Goal: Transaction & Acquisition: Purchase product/service

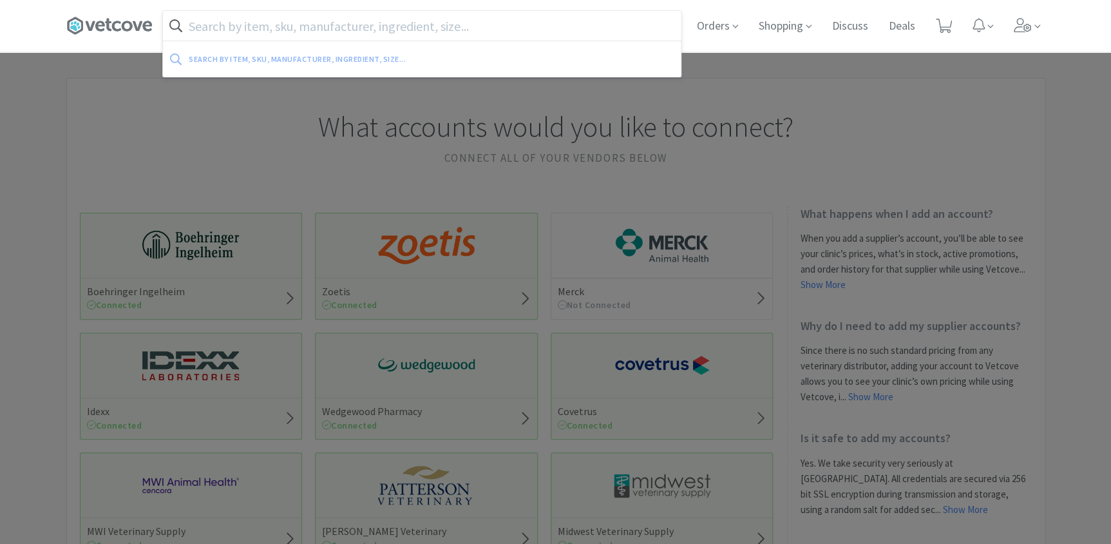
click at [278, 29] on input "text" at bounding box center [422, 26] width 518 height 30
type input "p"
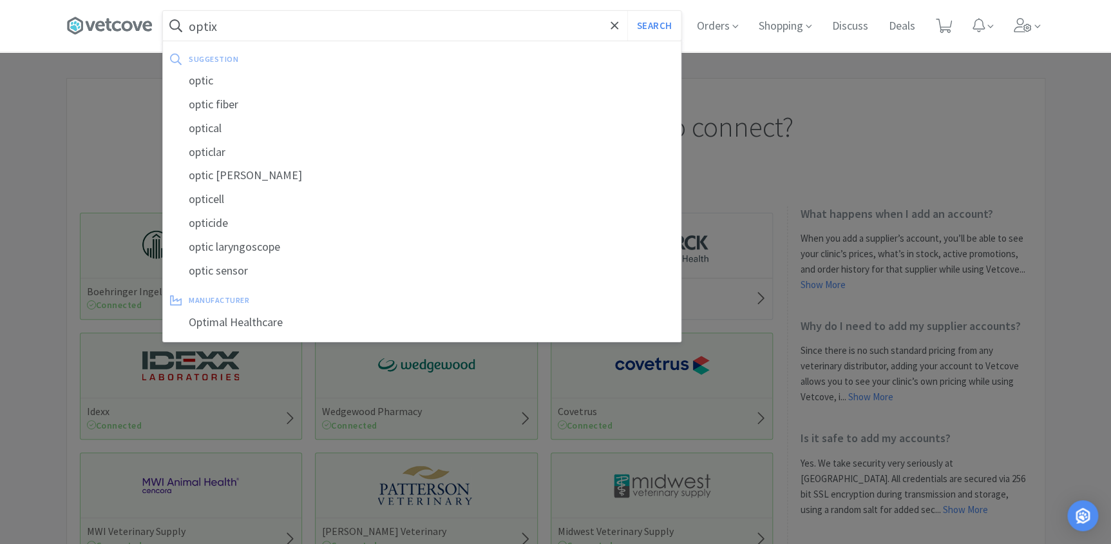
type input "optix"
click at [627, 11] on button "Search" at bounding box center [653, 26] width 53 height 30
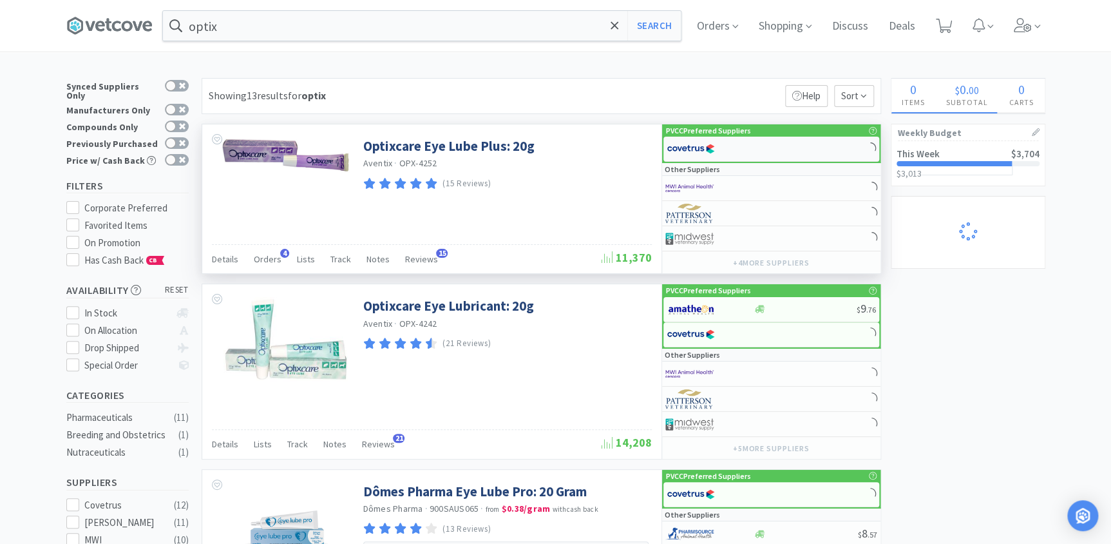
click at [771, 152] on div at bounding box center [772, 149] width 216 height 25
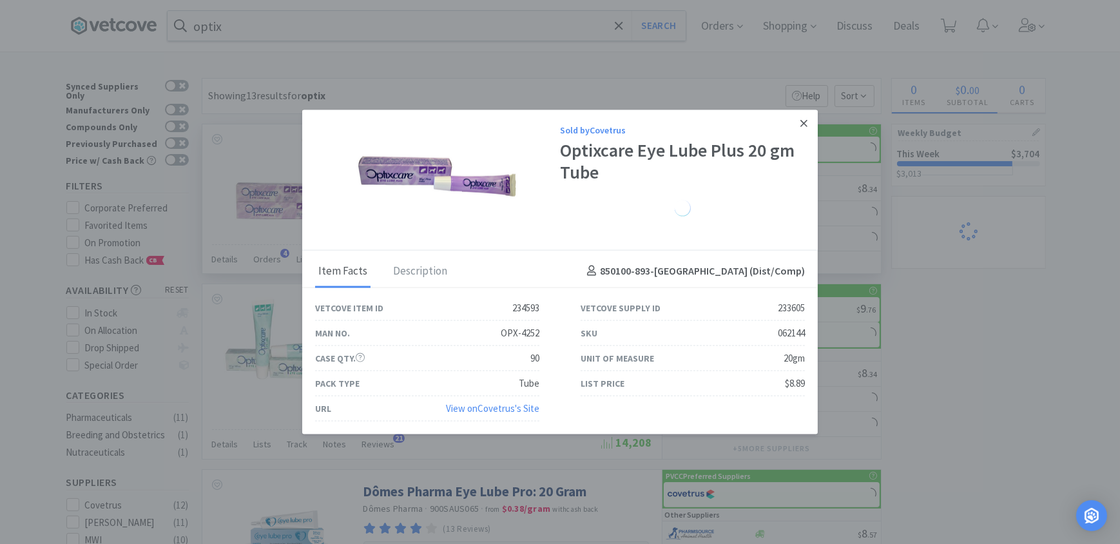
select select "1"
click at [805, 120] on icon at bounding box center [803, 124] width 7 height 12
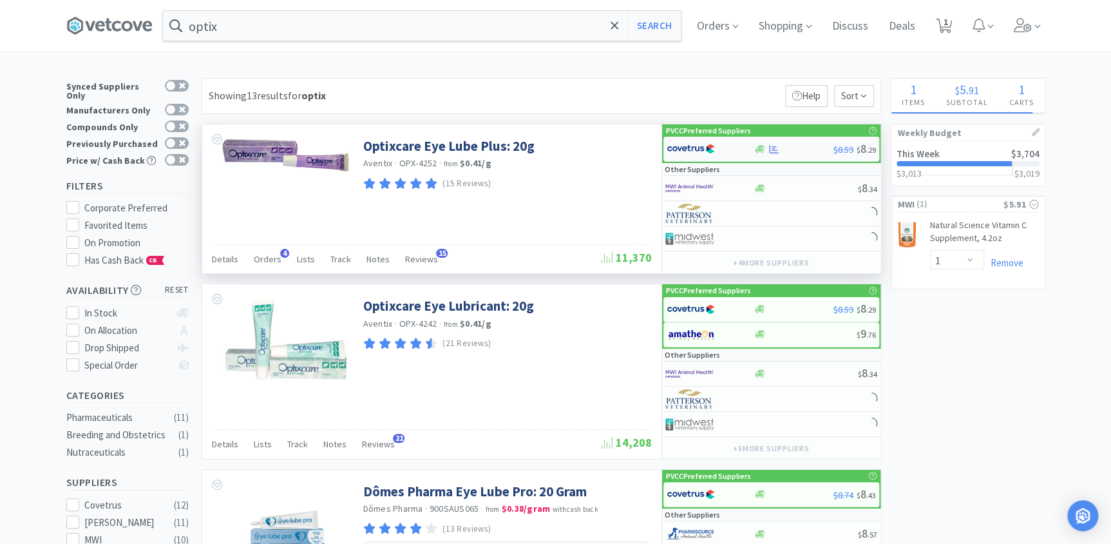
click at [819, 141] on div "$8.59 $ 8 . 29" at bounding box center [772, 149] width 216 height 25
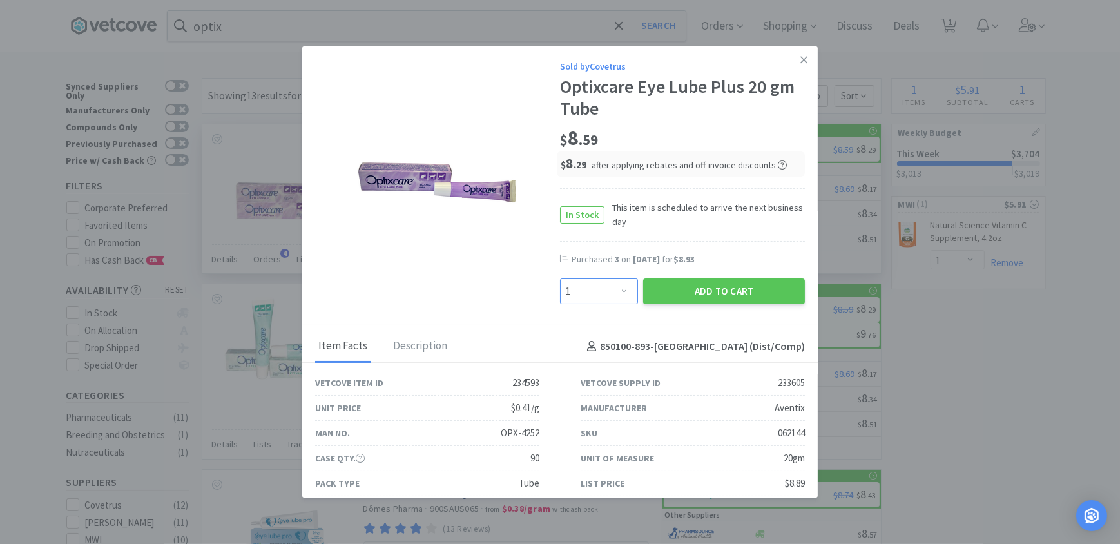
click at [595, 290] on select "Enter Quantity 1 2 3 4 5 6 7 8 9 10 11 12 13 14 15 16 17 18 19 20 Enter Quantity" at bounding box center [599, 291] width 78 height 26
select select "4"
click at [560, 278] on select "Enter Quantity 1 2 3 4 5 6 7 8 9 10 11 12 13 14 15 16 17 18 19 20 Enter Quantity" at bounding box center [599, 291] width 78 height 26
click at [667, 291] on button "Add to Cart" at bounding box center [724, 291] width 162 height 26
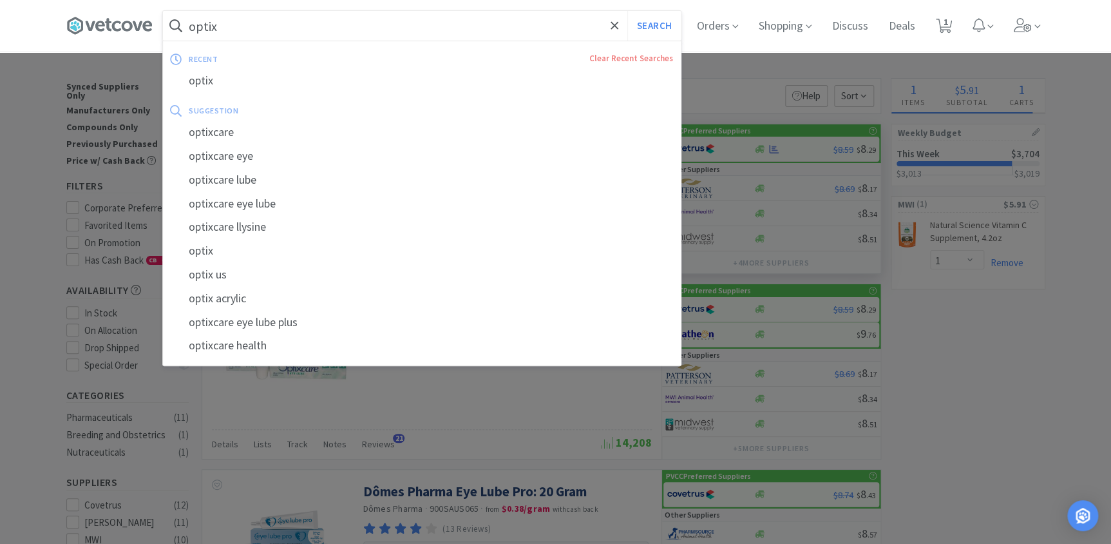
click at [280, 21] on input "optix" at bounding box center [422, 26] width 518 height 30
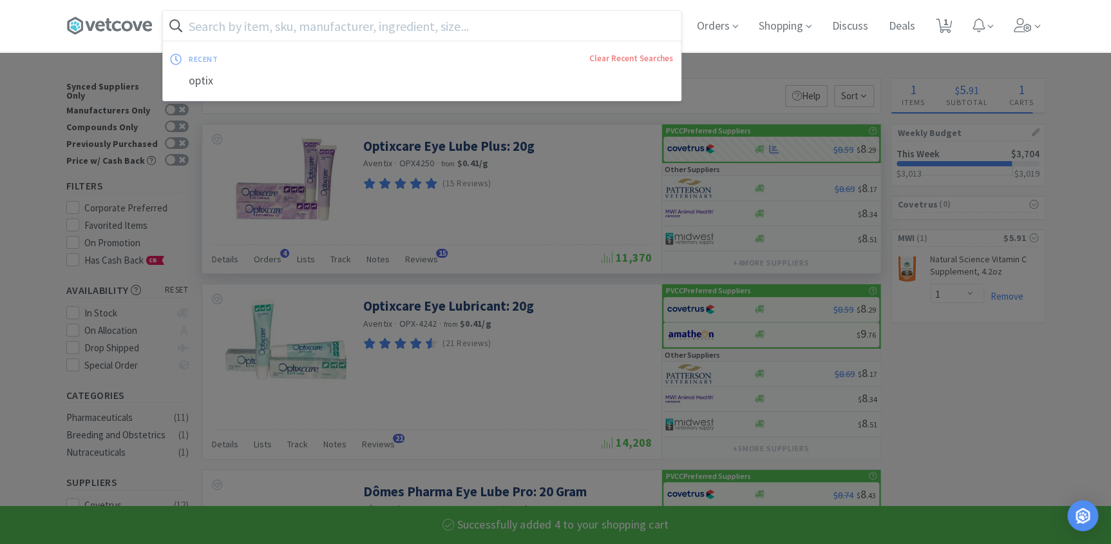
select select "4"
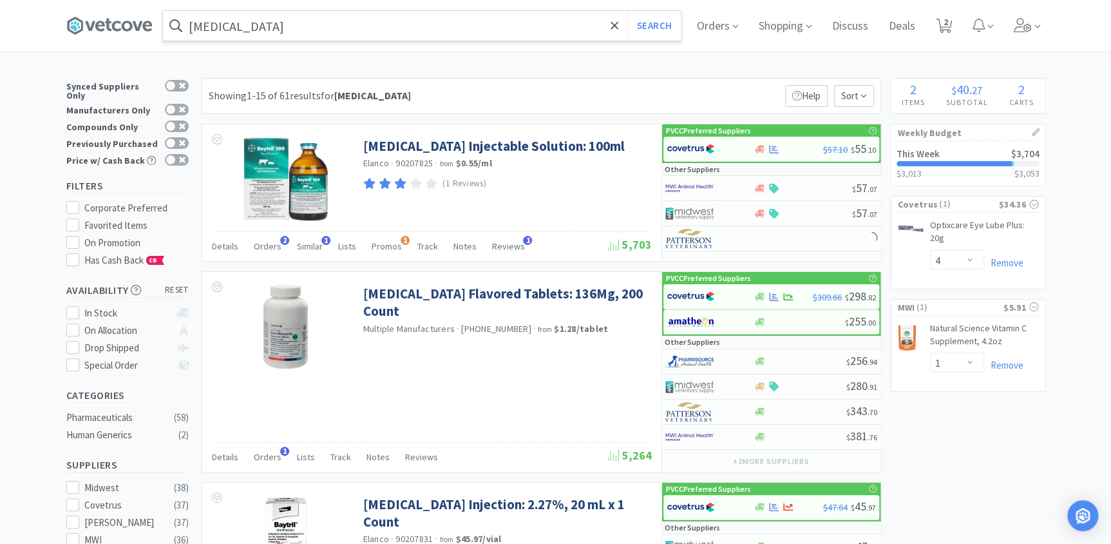
click at [256, 14] on input "[MEDICAL_DATA]" at bounding box center [422, 26] width 518 height 30
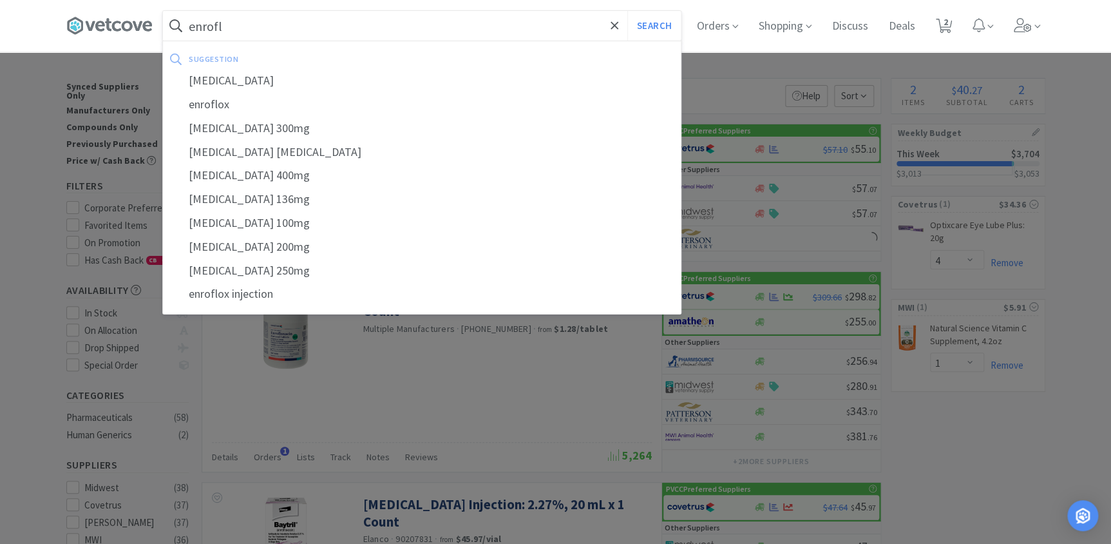
click at [247, 81] on div "[MEDICAL_DATA]" at bounding box center [422, 81] width 518 height 24
type input "[MEDICAL_DATA]"
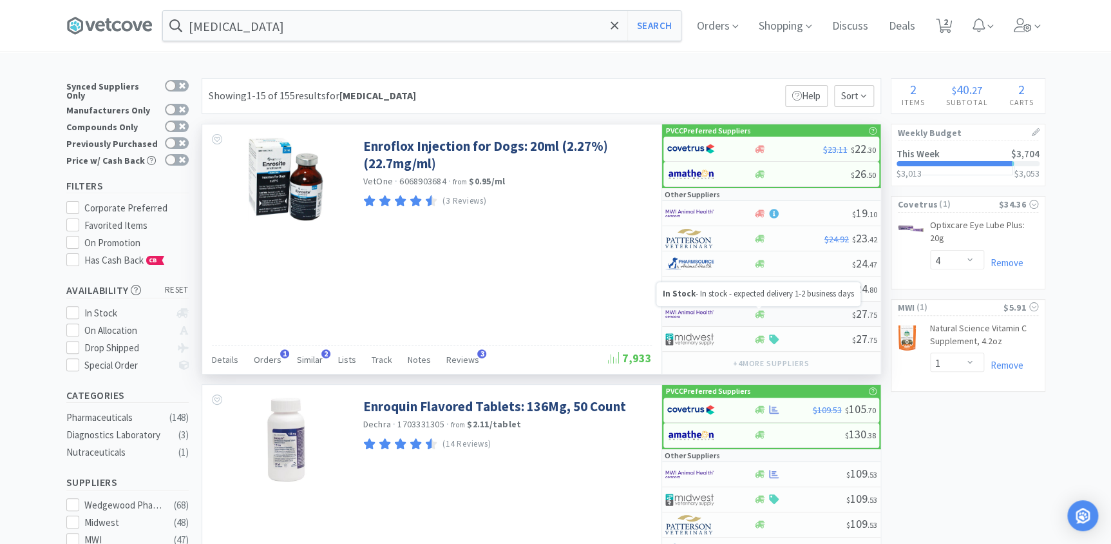
click at [759, 312] on icon at bounding box center [760, 314] width 10 height 8
select select "1"
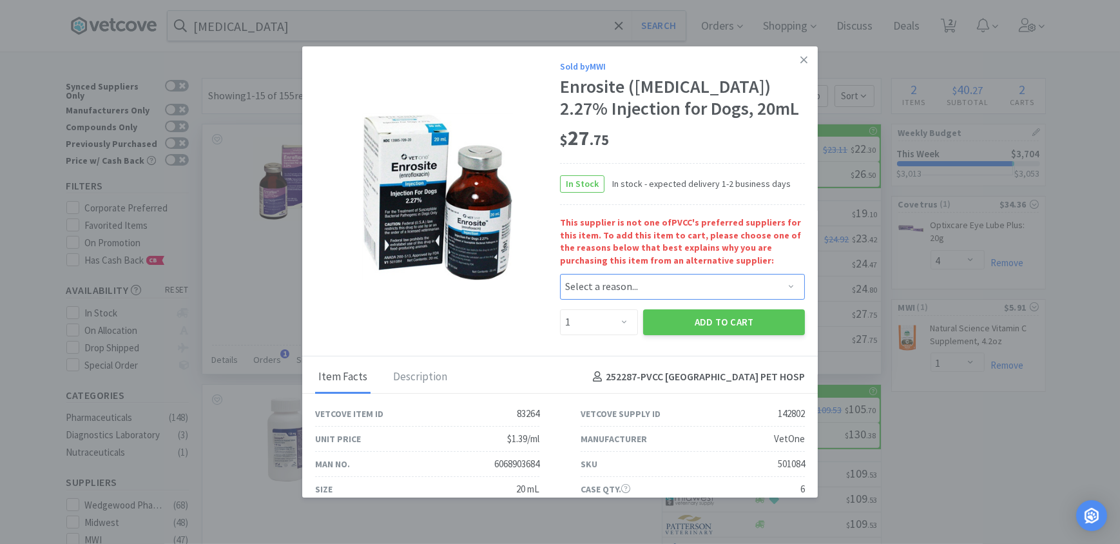
click at [702, 291] on select "Select a reason... Availability - This item is out of stock at the preferred su…" at bounding box center [682, 287] width 245 height 26
select select "availability"
click at [560, 274] on select "Select a reason... Availability - This item is out of stock at the preferred su…" at bounding box center [682, 287] width 245 height 26
click at [702, 334] on button "Add to Cart" at bounding box center [724, 322] width 162 height 26
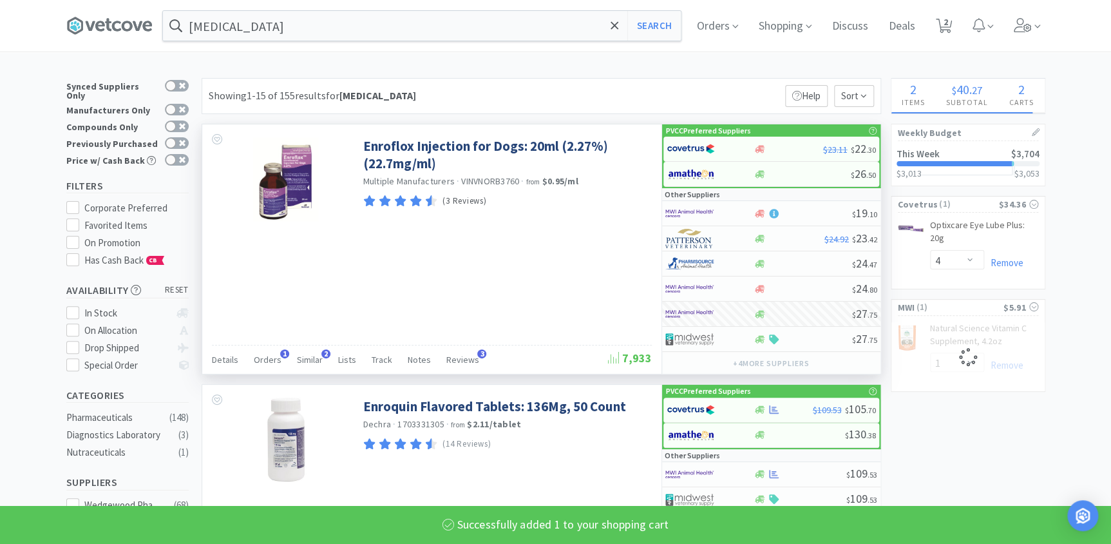
select select "1"
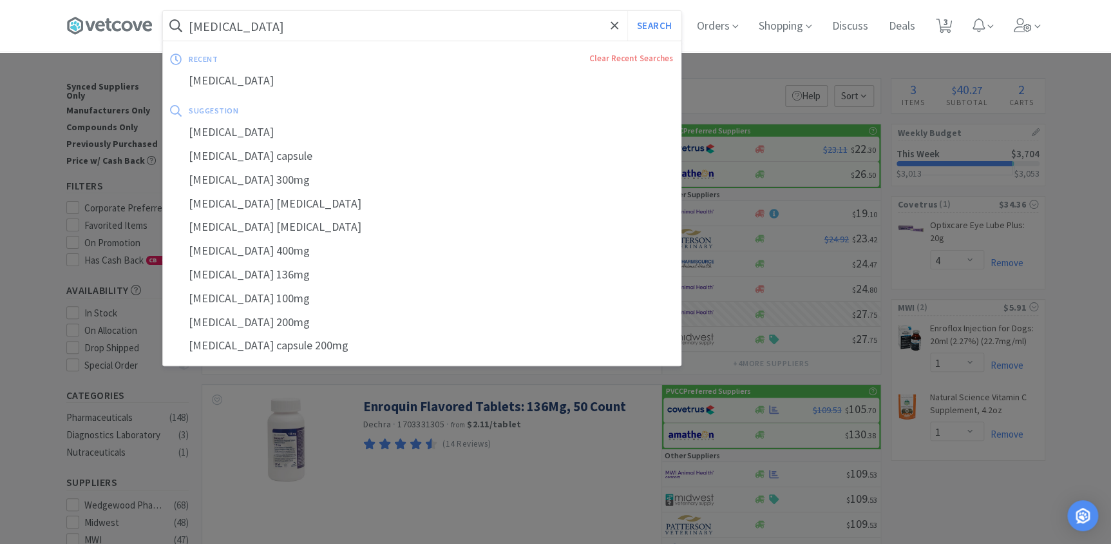
click at [367, 28] on input "[MEDICAL_DATA]" at bounding box center [422, 26] width 518 height 30
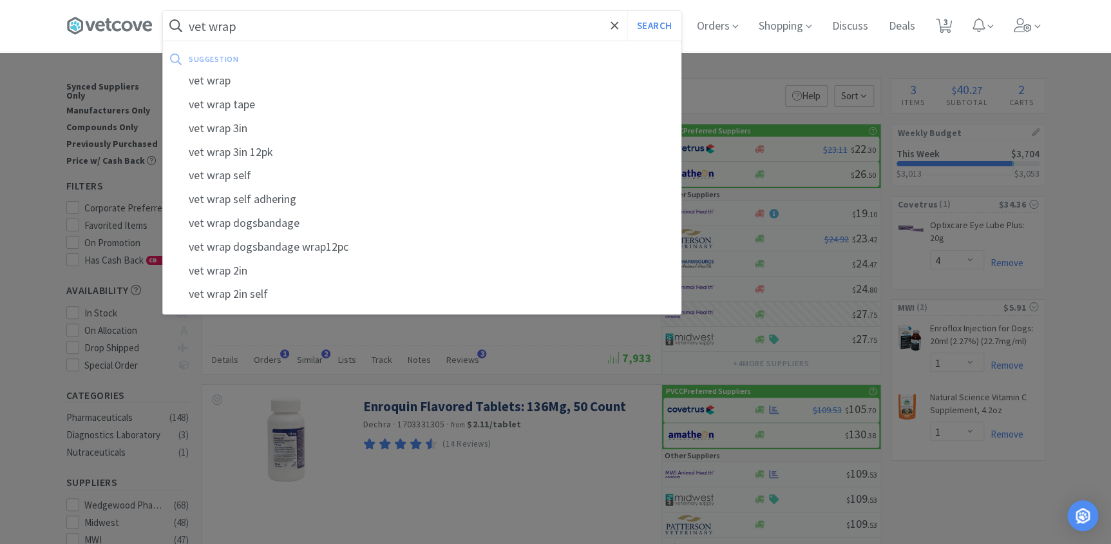
type input "vet wrap"
click at [627, 11] on button "Search" at bounding box center [653, 26] width 53 height 30
